Goal: Information Seeking & Learning: Learn about a topic

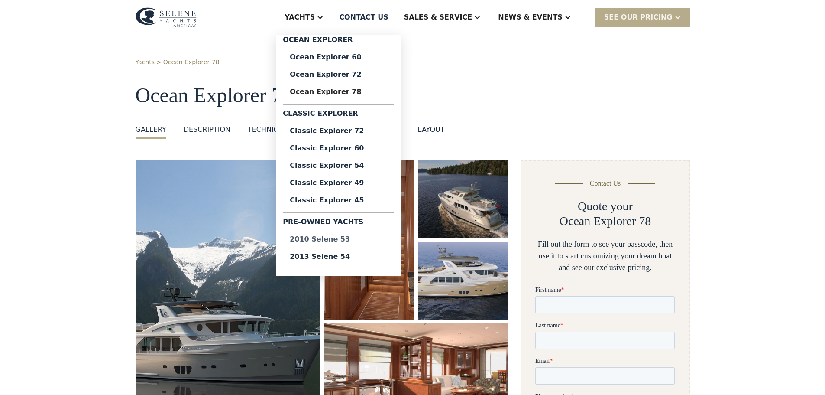
click at [360, 240] on div "2010 Selene 53" at bounding box center [338, 239] width 97 height 7
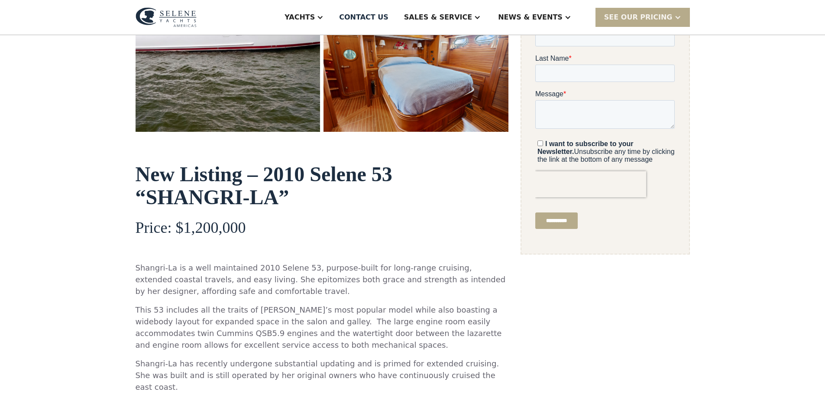
scroll to position [390, 0]
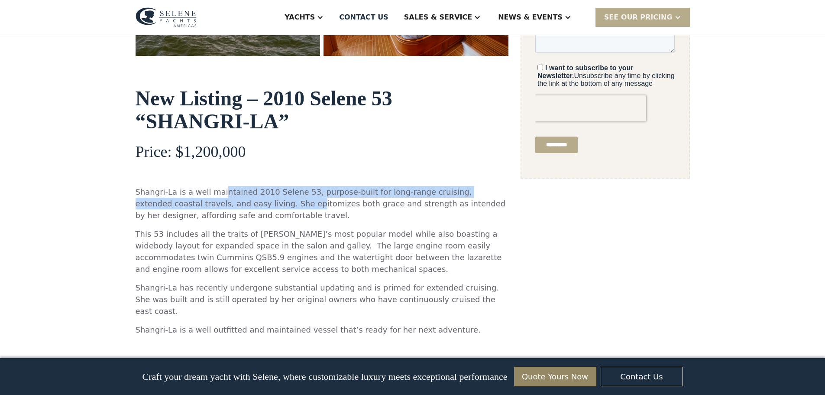
drag, startPoint x: 231, startPoint y: 196, endPoint x: 246, endPoint y: 199, distance: 15.1
click at [240, 198] on p "Shangri-La is a well maintained 2010 Selene 53, purpose-built for long-range cr…" at bounding box center [322, 203] width 373 height 35
click at [289, 198] on p "Shangri-La is a well maintained 2010 Selene 53, purpose-built for long-range cr…" at bounding box center [322, 203] width 373 height 35
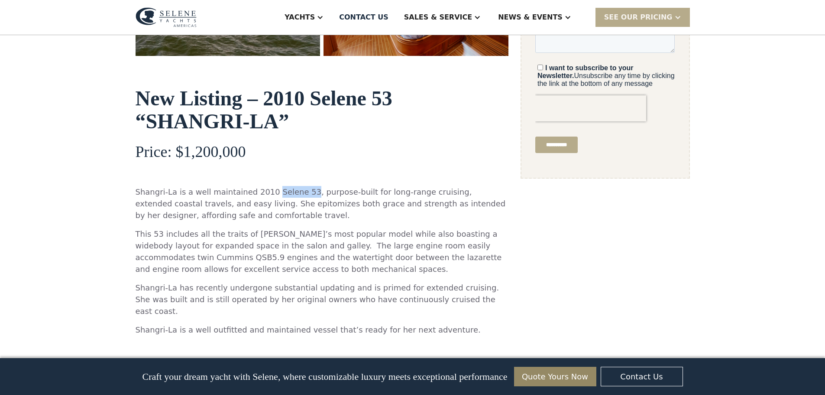
drag, startPoint x: 264, startPoint y: 194, endPoint x: 295, endPoint y: 194, distance: 30.3
click at [295, 194] on p "Shangri-La is a well maintained 2010 Selene 53, purpose-built for long-range cr…" at bounding box center [322, 203] width 373 height 35
copy p "Selene 53"
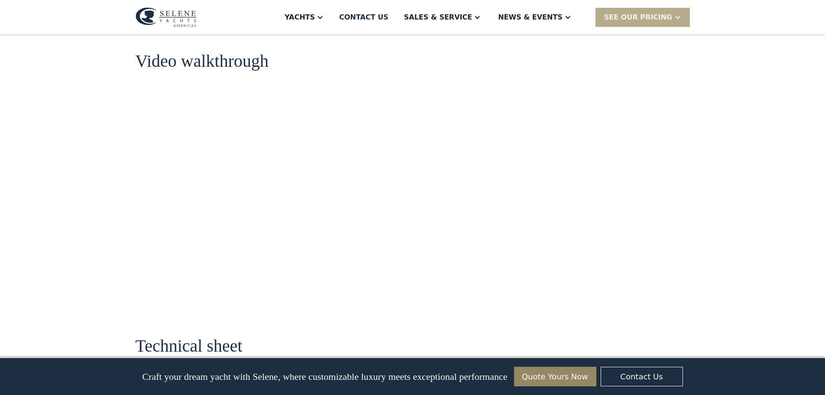
scroll to position [996, 0]
